Goal: Communication & Community: Share content

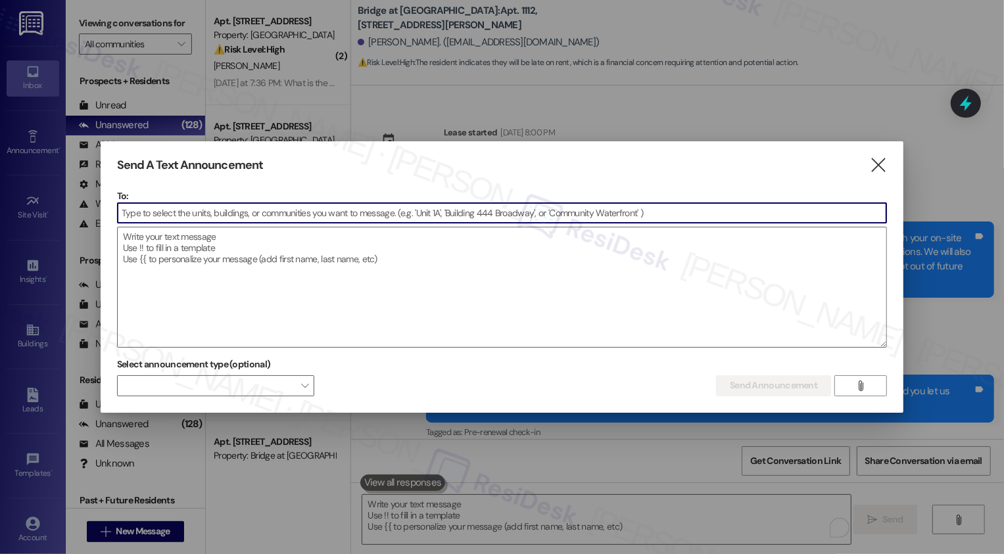
scroll to position [2872, 0]
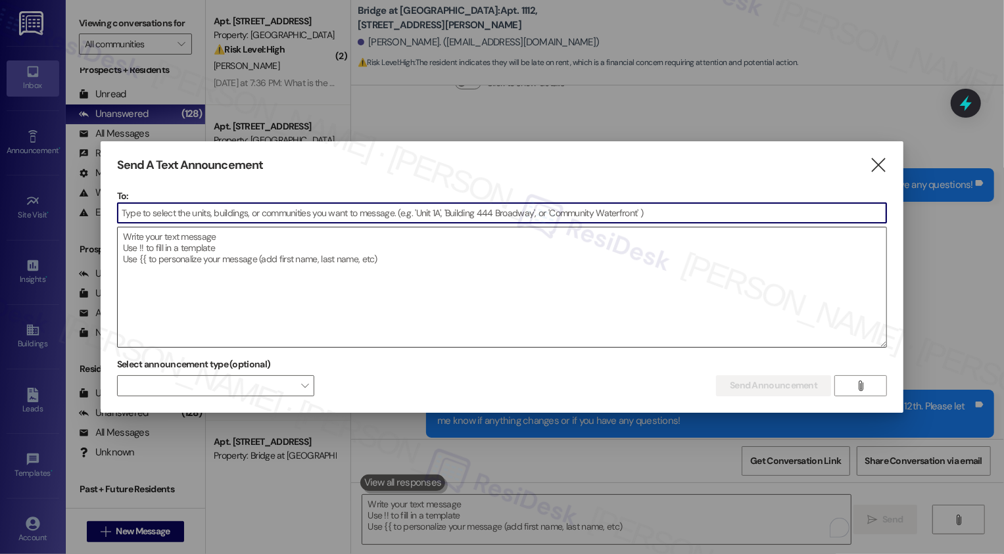
click at [170, 257] on textarea at bounding box center [502, 288] width 769 height 120
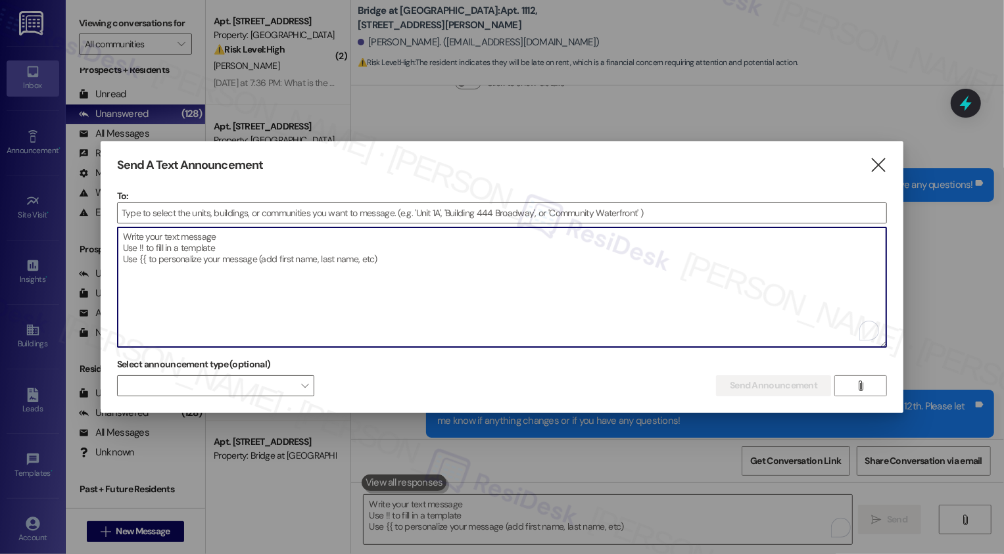
paste textarea "Hi {{first_name}}, Our annual fire inspection begins [DATE], [DATE], and contin…"
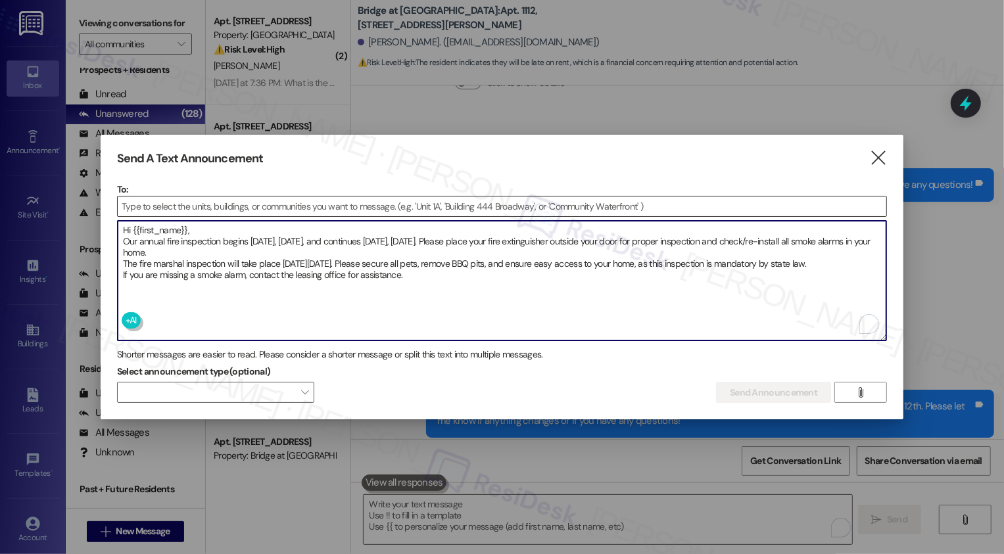
type textarea "Hi {{first_name}}, Our annual fire inspection begins [DATE], [DATE], and contin…"
click at [178, 209] on input at bounding box center [502, 207] width 769 height 20
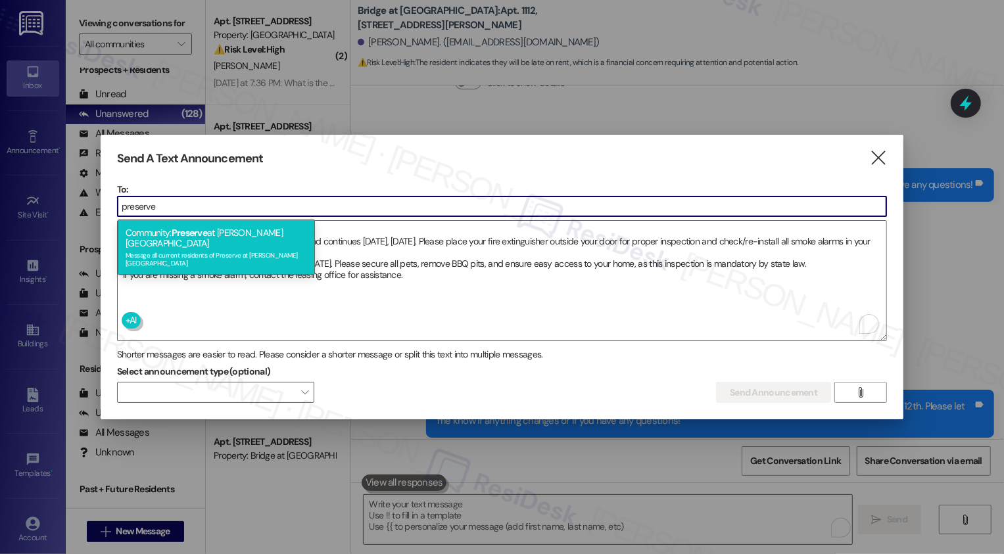
type input "preserve"
click at [203, 230] on span "Preserve" at bounding box center [190, 233] width 36 height 12
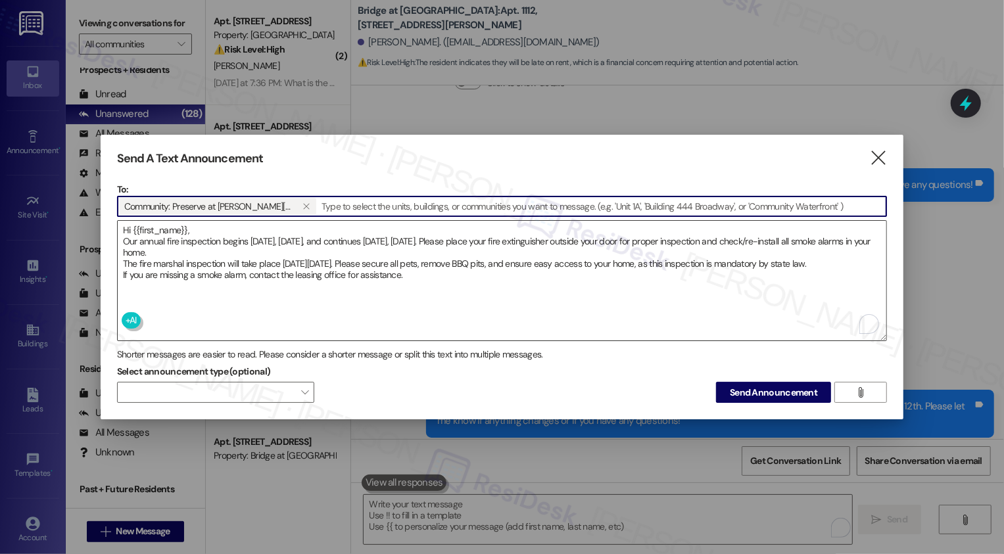
click at [208, 230] on textarea "Hi {{first_name}}, Our annual fire inspection begins [DATE], [DATE], and contin…" at bounding box center [502, 281] width 769 height 120
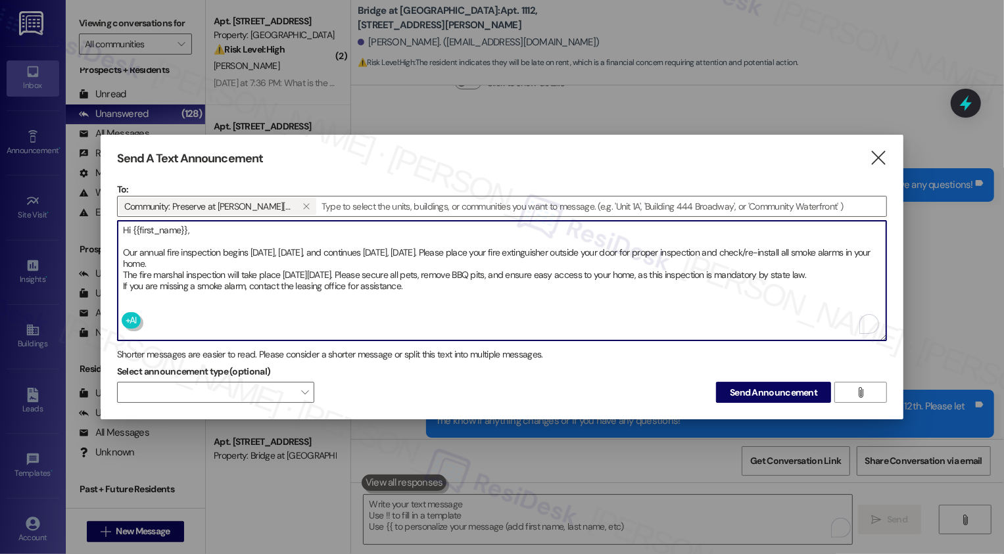
click at [249, 264] on textarea "Hi {{first_name}}, Our annual fire inspection begins [DATE], [DATE], and contin…" at bounding box center [502, 281] width 769 height 120
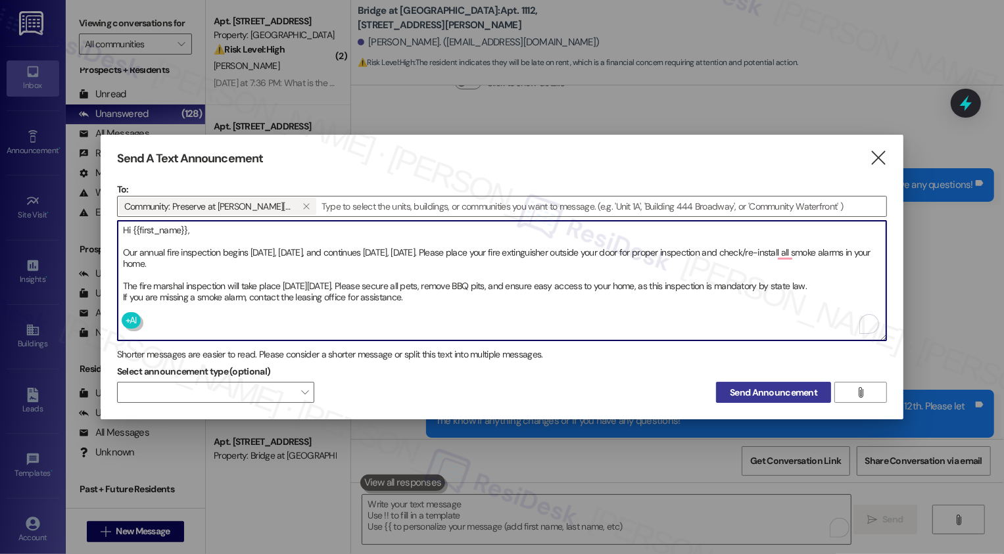
type textarea "Hi {{first_name}}, Our annual fire inspection begins [DATE], [DATE], and contin…"
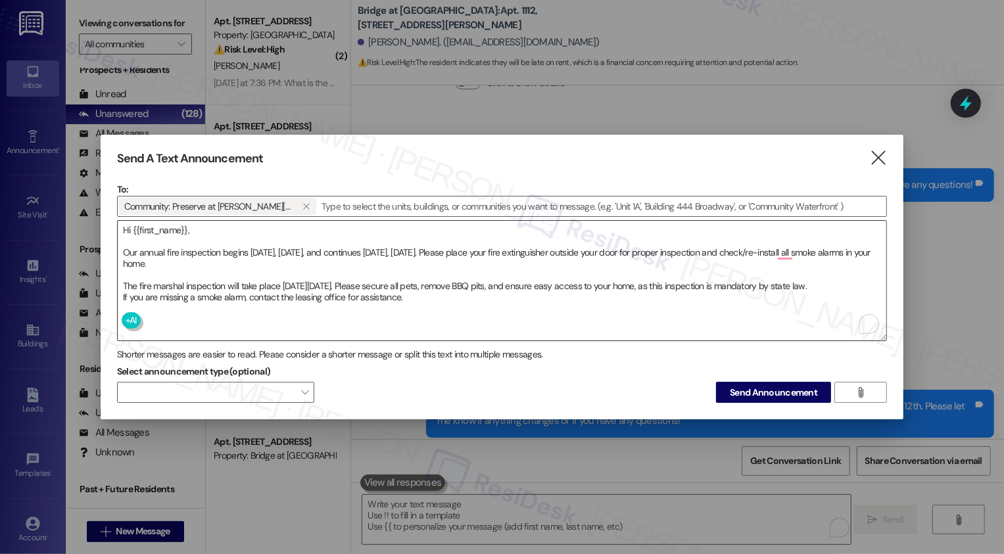
click at [400, 264] on textarea "Hi {{first_name}}, Our annual fire inspection begins [DATE], [DATE], and contin…" at bounding box center [502, 281] width 769 height 120
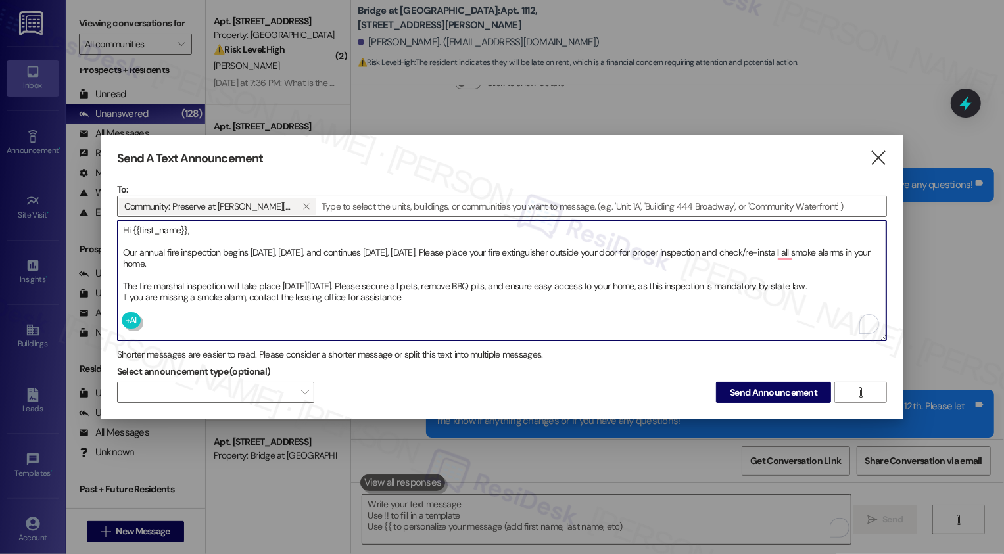
click at [410, 299] on textarea "Hi {{first_name}}, Our annual fire inspection begins [DATE], [DATE], and contin…" at bounding box center [502, 281] width 769 height 120
click at [767, 382] on button "Send Announcement" at bounding box center [773, 392] width 115 height 21
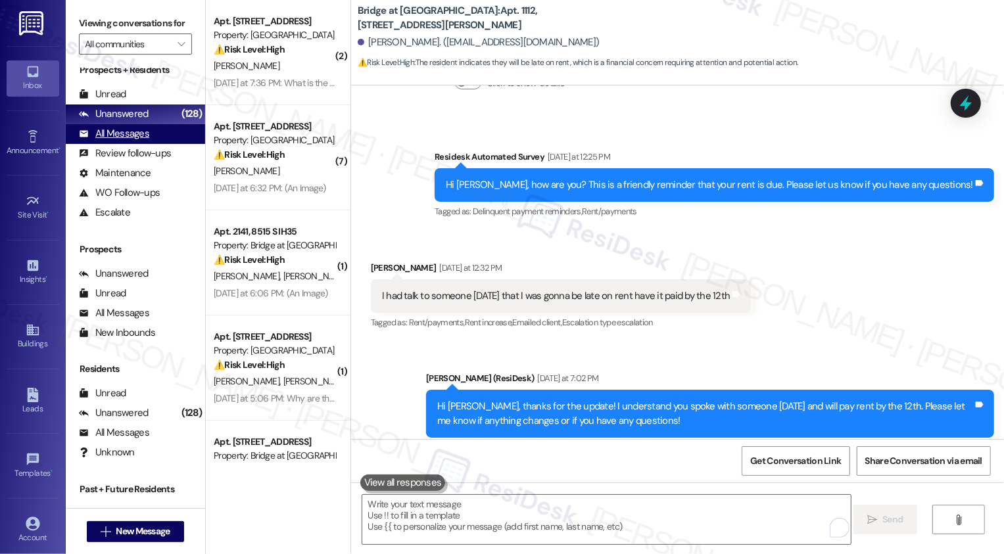
click at [146, 141] on div "All Messages" at bounding box center [114, 134] width 70 height 14
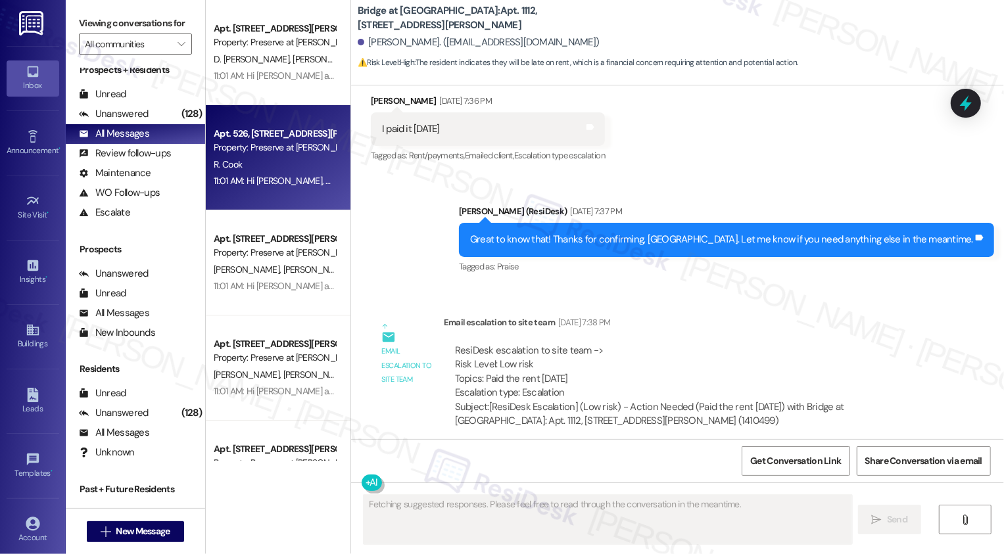
type textarea "Fetching suggested responses. Please feel free to read through the conversation…"
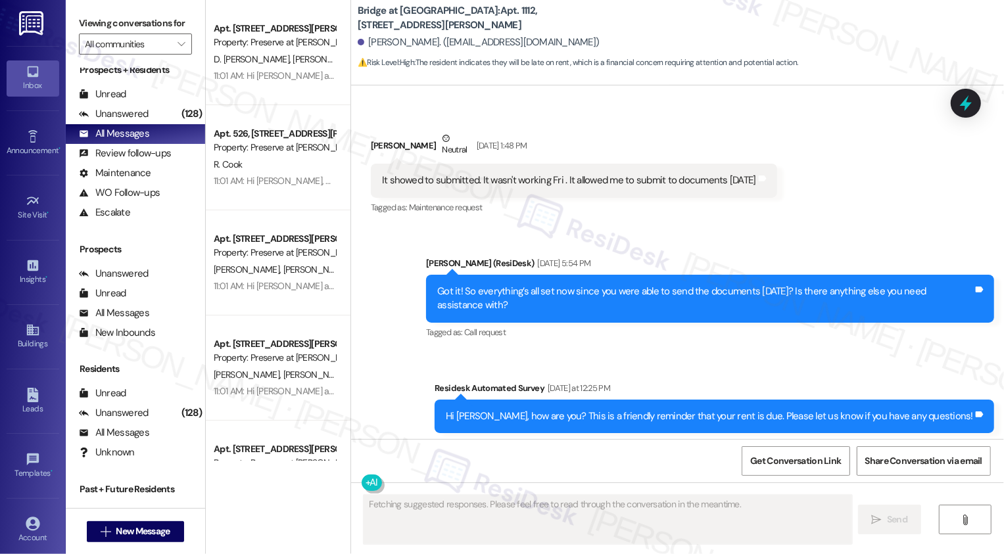
scroll to position [2625, 0]
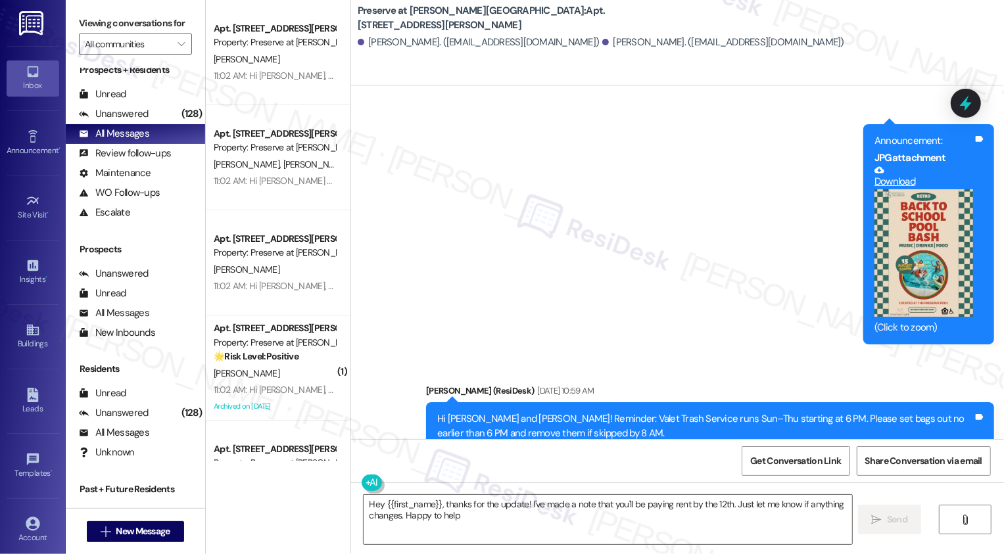
type textarea "Hey {{first_name}}, thanks for the update! I've made a note that you'll be payi…"
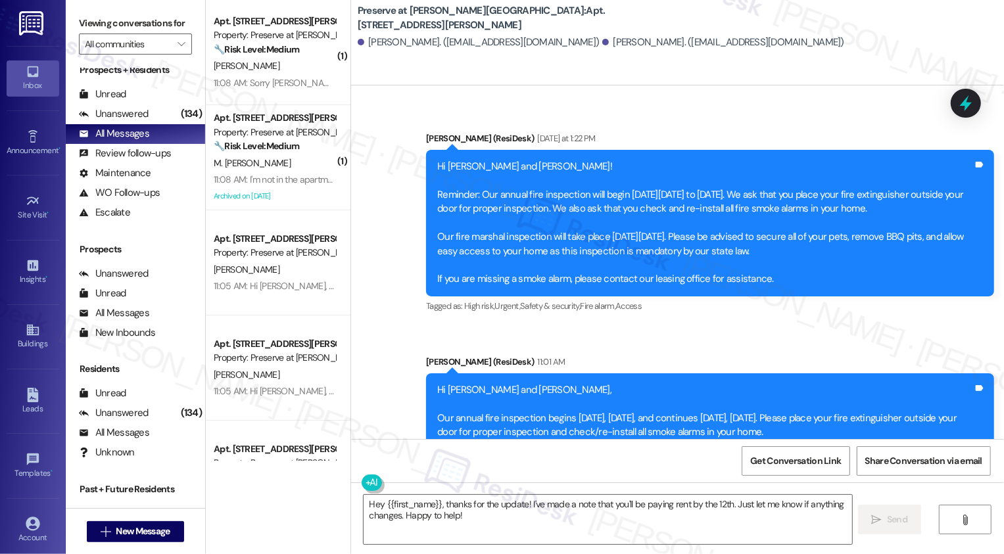
scroll to position [6021, 0]
